Goal: Task Accomplishment & Management: Complete application form

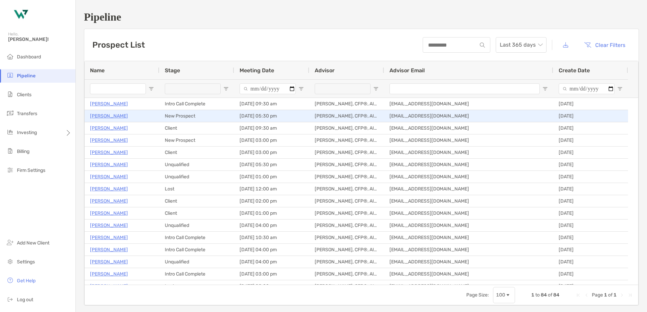
click at [103, 113] on p "[PERSON_NAME]" at bounding box center [109, 116] width 38 height 8
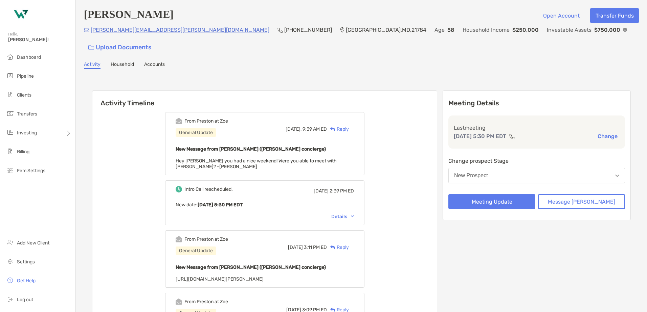
click at [515, 168] on button "New Prospect" at bounding box center [536, 176] width 177 height 16
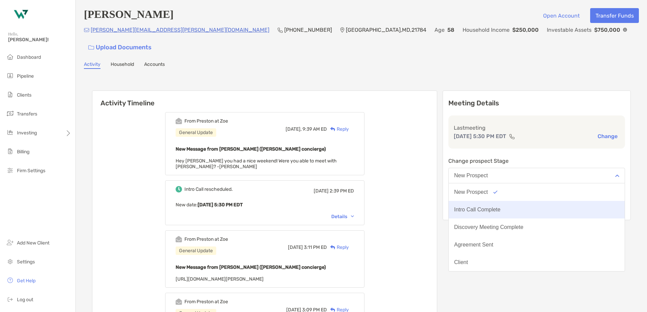
click at [500, 207] on div "Intro Call Complete" at bounding box center [477, 210] width 46 height 6
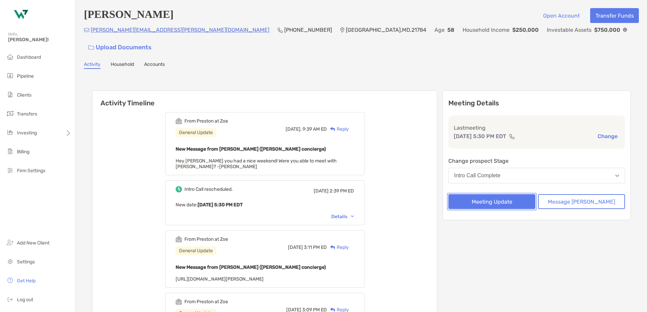
click at [511, 194] on button "Meeting Update" at bounding box center [491, 201] width 87 height 15
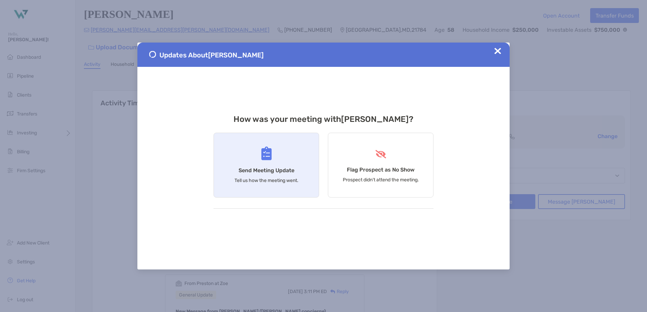
click at [272, 166] on div "Send Meeting Update Tell us how the meeting went." at bounding box center [265, 165] width 105 height 65
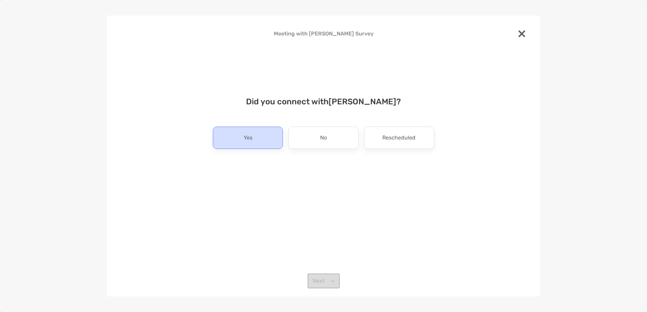
click at [242, 141] on div "Yes" at bounding box center [248, 138] width 70 height 22
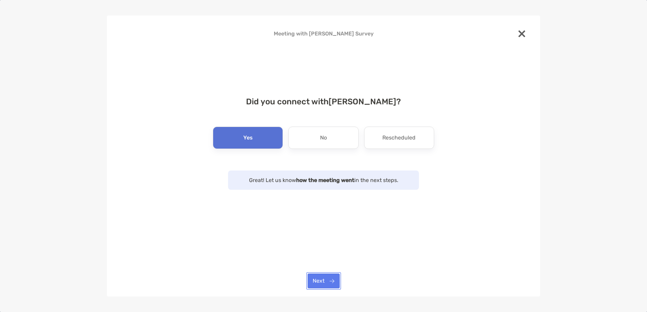
click at [324, 280] on button "Next" at bounding box center [323, 281] width 32 height 15
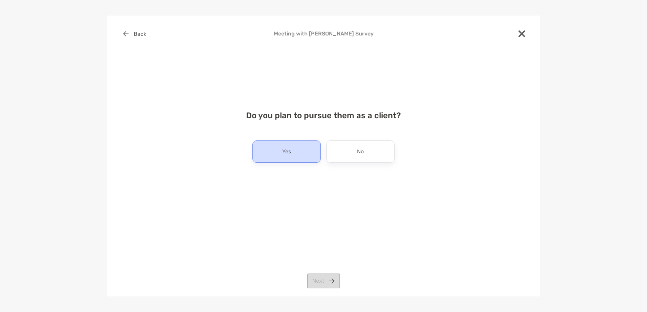
click at [281, 152] on div "Yes" at bounding box center [286, 152] width 68 height 22
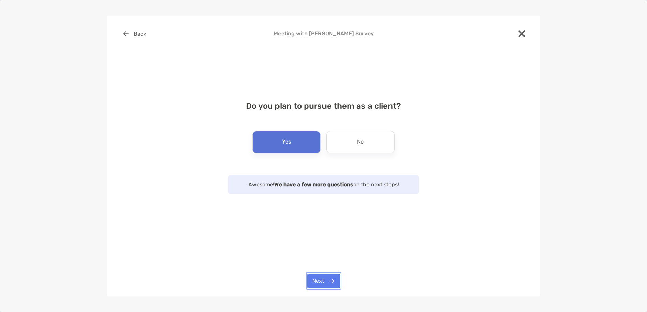
click at [319, 280] on button "Next" at bounding box center [323, 281] width 33 height 15
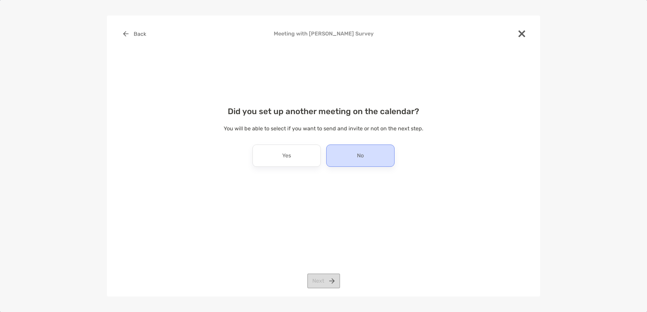
click at [355, 156] on div "No" at bounding box center [360, 156] width 68 height 22
click at [318, 277] on button "Next" at bounding box center [323, 281] width 33 height 15
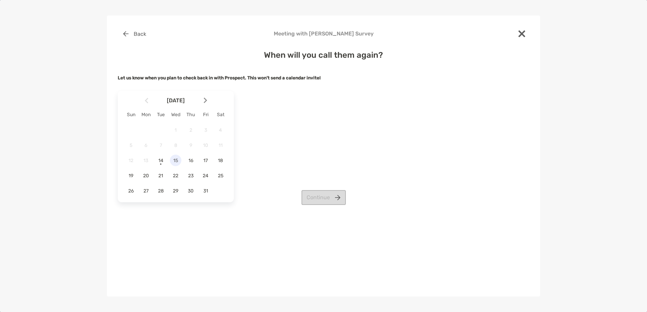
click at [178, 159] on span "15" at bounding box center [175, 161] width 11 height 6
click at [321, 197] on button "Continue" at bounding box center [323, 197] width 44 height 15
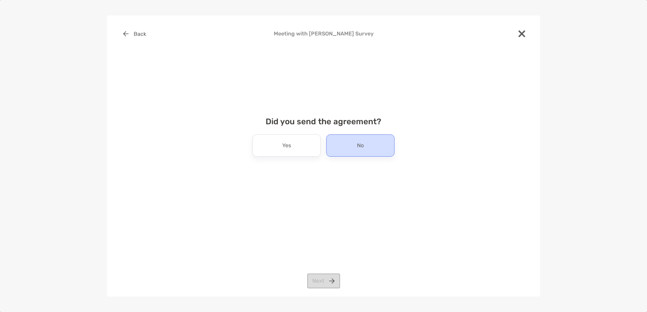
click at [350, 148] on div "No" at bounding box center [360, 146] width 68 height 22
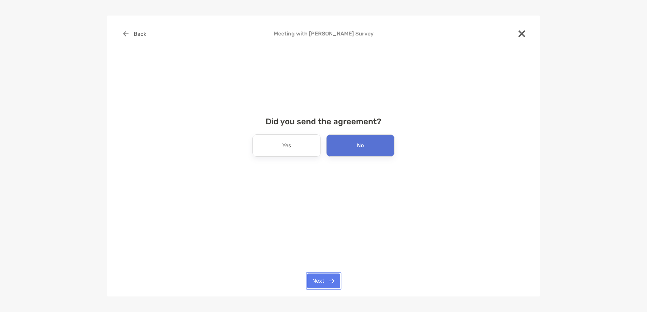
click at [323, 282] on button "Next" at bounding box center [323, 281] width 33 height 15
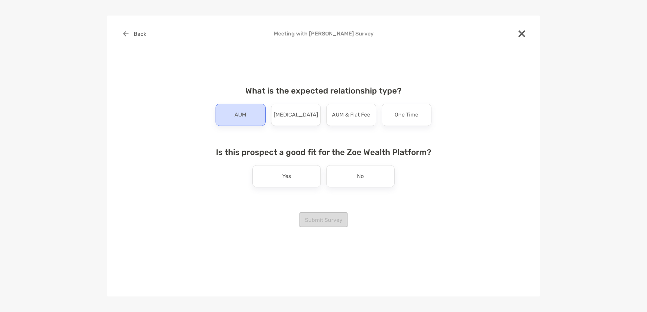
click at [253, 119] on div "AUM" at bounding box center [240, 115] width 50 height 22
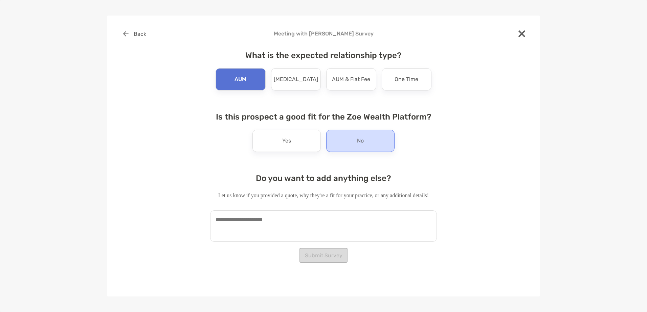
click at [351, 146] on div "No" at bounding box center [360, 141] width 68 height 22
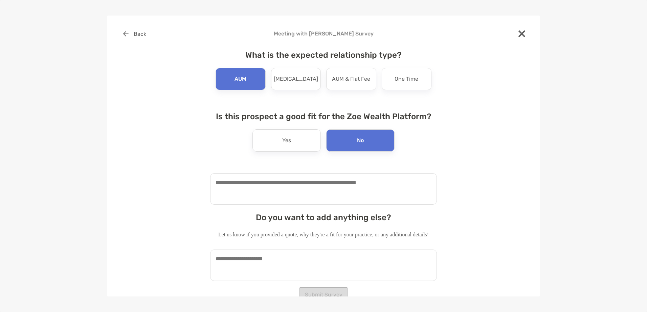
click at [321, 188] on textarea at bounding box center [323, 188] width 227 height 31
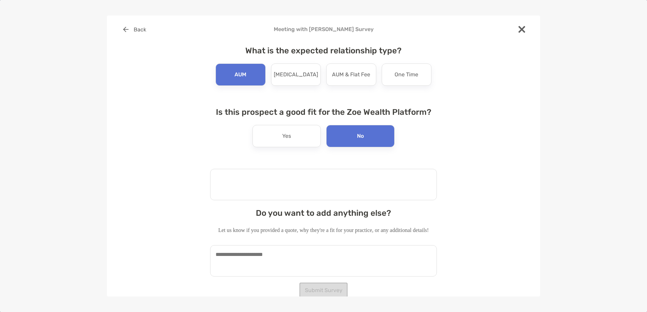
scroll to position [5, 0]
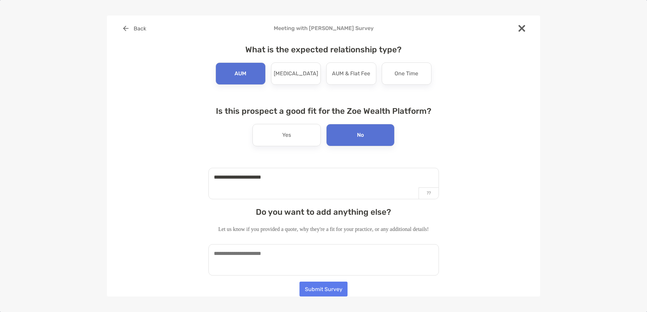
type textarea "**********"
click at [289, 255] on textarea at bounding box center [323, 259] width 230 height 31
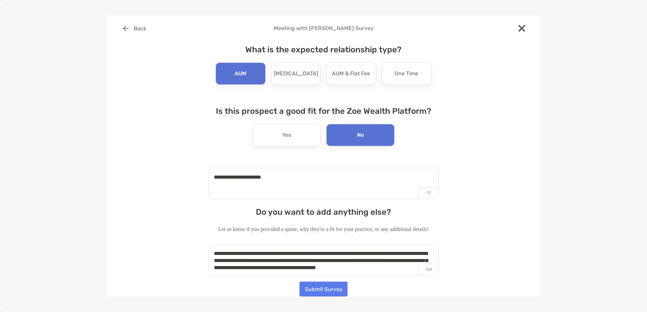
scroll to position [3, 0]
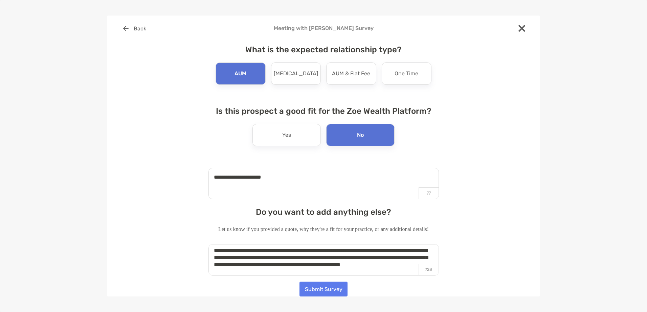
type textarea "**********"
click at [310, 293] on button "Submit Survey" at bounding box center [323, 289] width 48 height 15
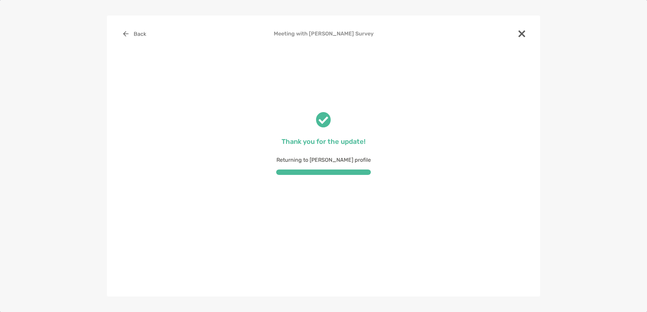
scroll to position [0, 0]
